Goal: Check status

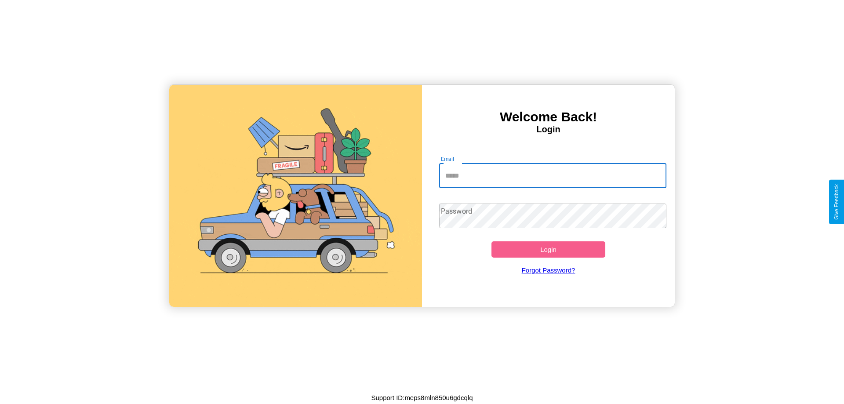
click at [553, 175] on input "Email" at bounding box center [553, 176] width 228 height 25
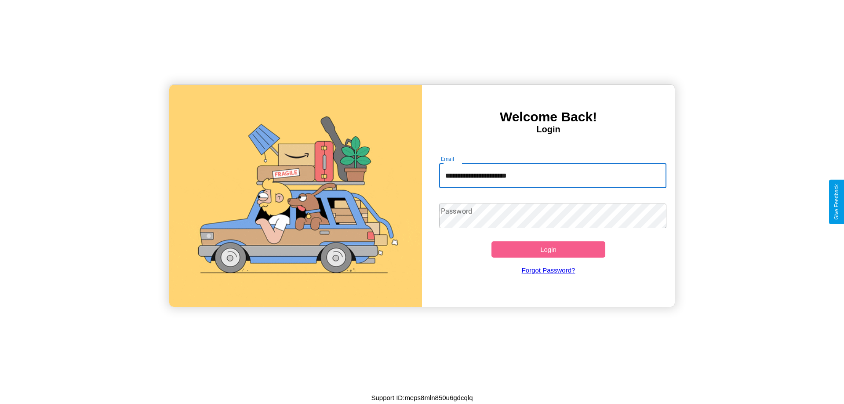
type input "**********"
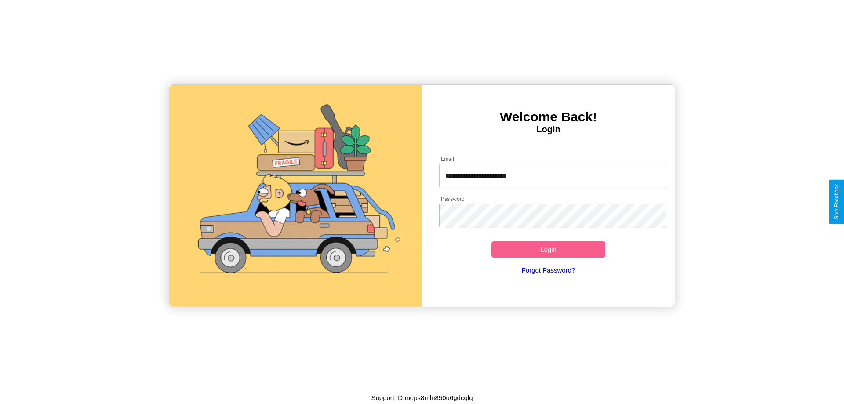
click at [548, 249] on button "Login" at bounding box center [549, 249] width 114 height 16
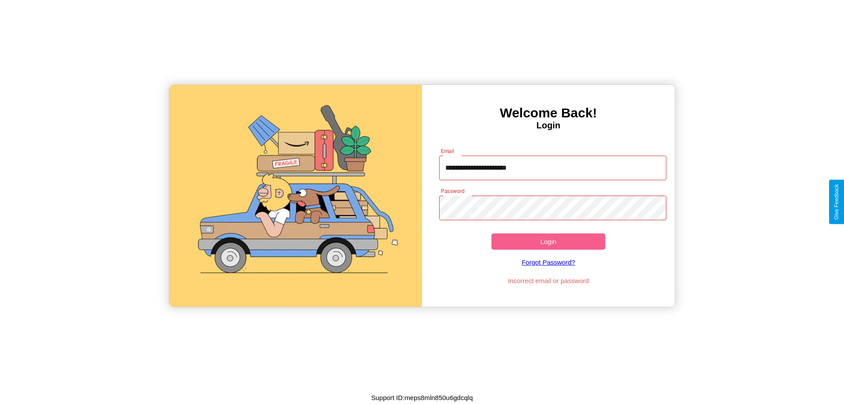
click at [548, 241] on button "Login" at bounding box center [549, 242] width 114 height 16
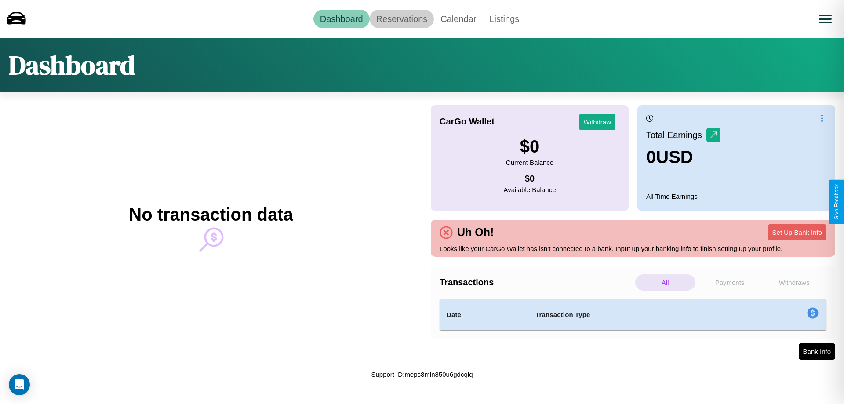
click at [402, 18] on link "Reservations" at bounding box center [402, 19] width 65 height 18
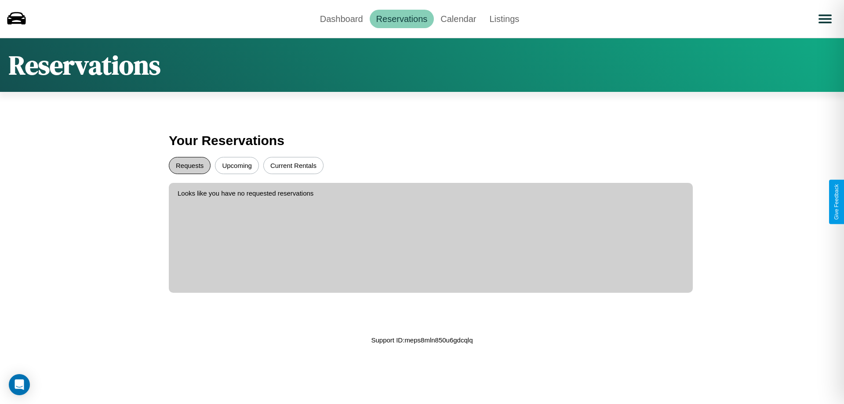
click at [190, 165] on button "Requests" at bounding box center [190, 165] width 42 height 17
click at [237, 165] on button "Upcoming" at bounding box center [237, 165] width 44 height 17
click at [341, 18] on link "Dashboard" at bounding box center [342, 19] width 56 height 18
